Goal: Task Accomplishment & Management: Manage account settings

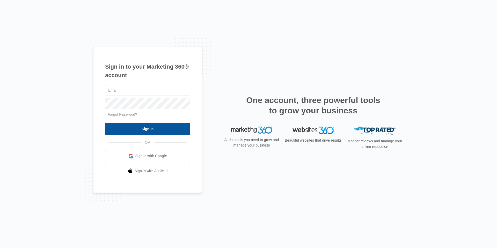
type input "[EMAIL_ADDRESS][DOMAIN_NAME]"
click at [155, 123] on input "Sign In" at bounding box center [147, 129] width 85 height 12
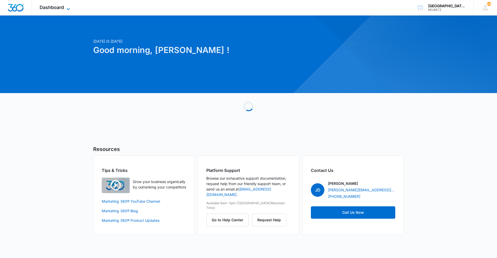
click at [56, 9] on span "Dashboard" at bounding box center [52, 7] width 24 height 5
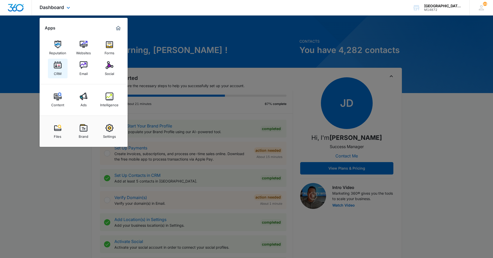
click at [55, 65] on img at bounding box center [58, 65] width 8 height 8
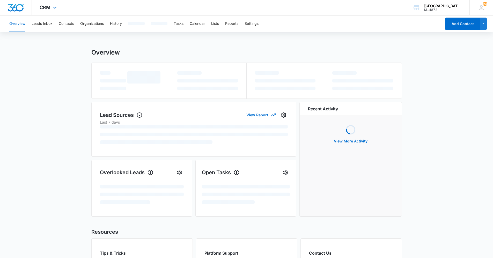
click at [346, 11] on div "CRM Apps Reputation Websites Forms CRM Email Social Content Ads Intelligence Fi…" at bounding box center [246, 8] width 493 height 16
